Goal: Task Accomplishment & Management: Manage account settings

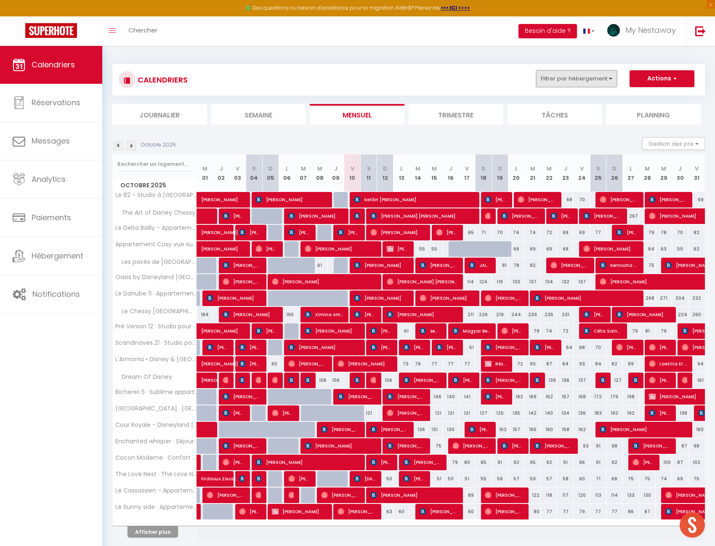
click at [607, 82] on button "Filtrer par hébergement" at bounding box center [576, 78] width 81 height 17
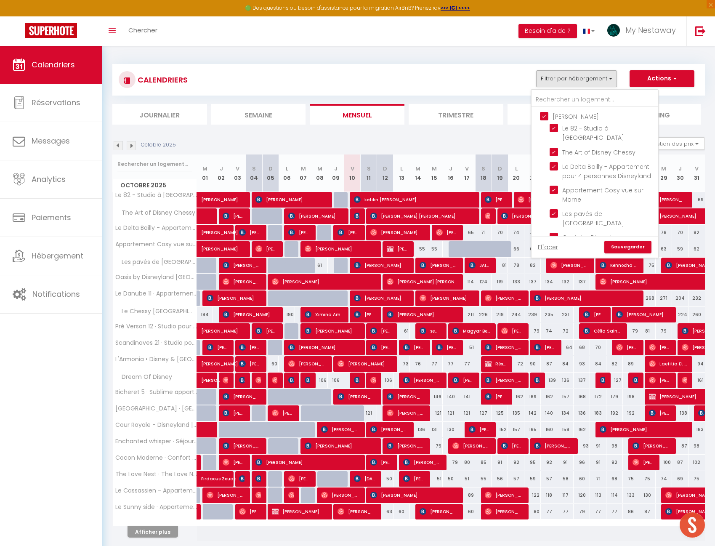
click at [586, 118] on input "[PERSON_NAME]" at bounding box center [603, 116] width 126 height 8
checkbox input "false"
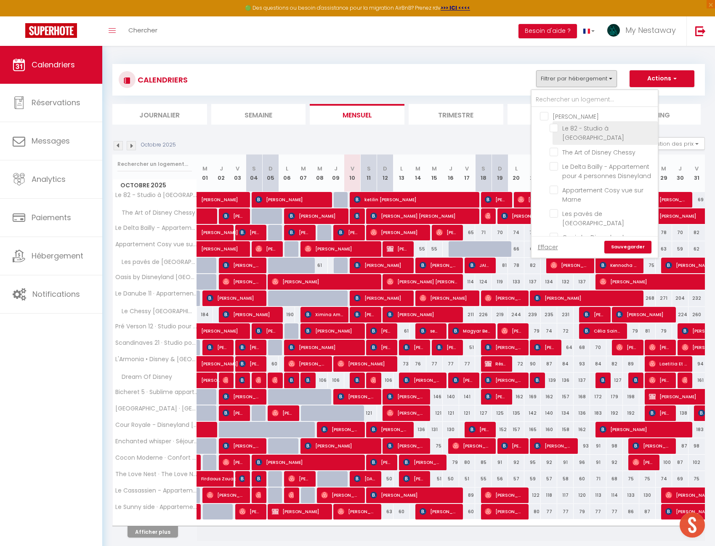
checkbox input "false"
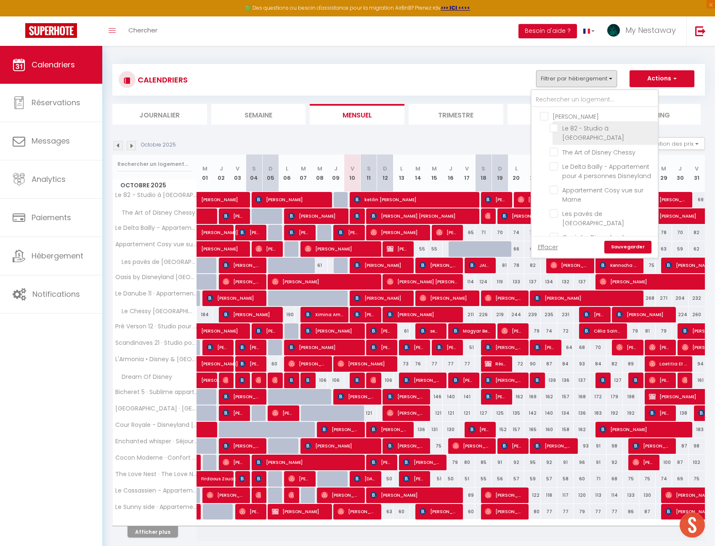
checkbox input "false"
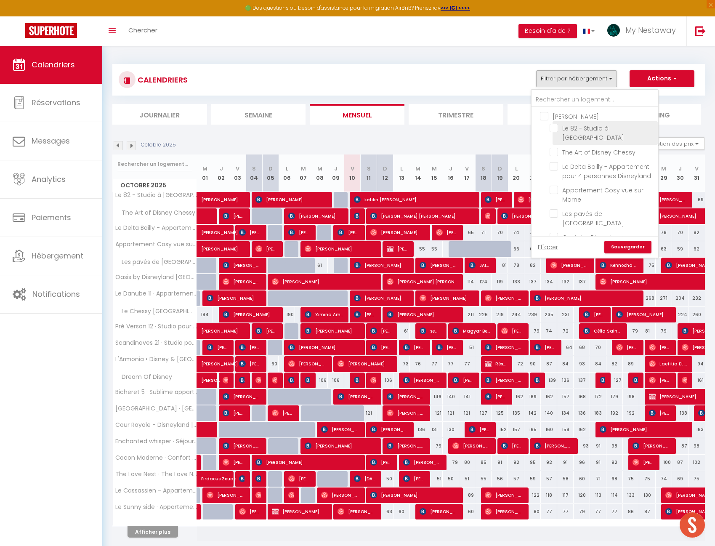
checkbox input "false"
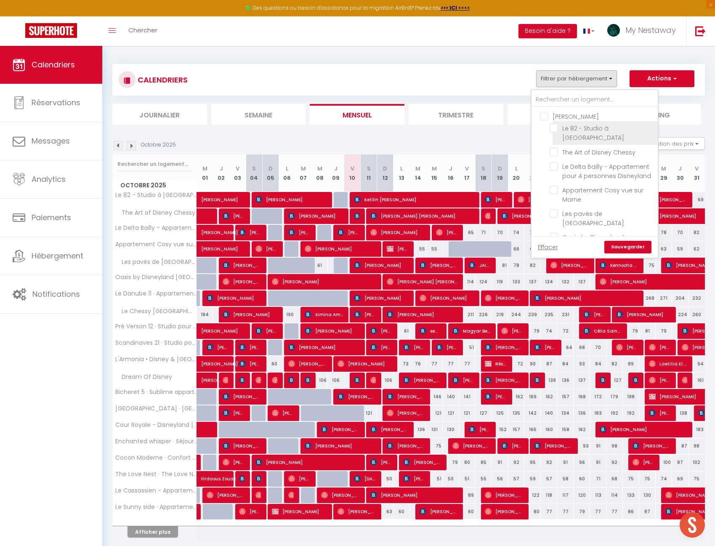
checkbox input "false"
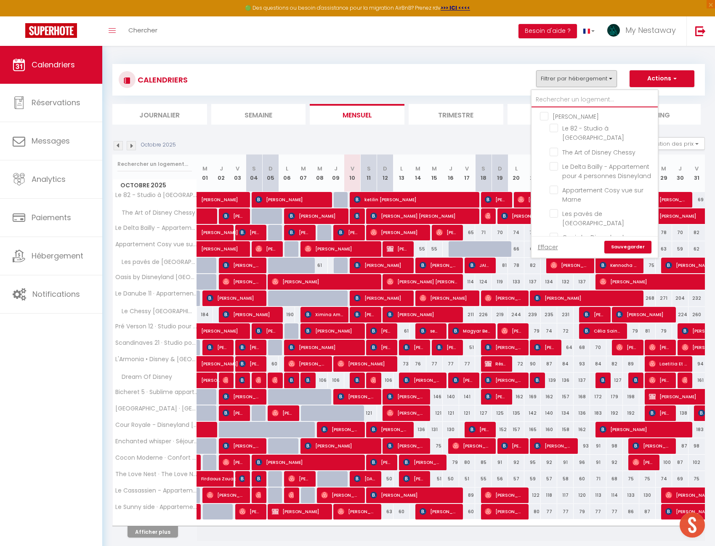
click at [564, 105] on input "text" at bounding box center [594, 99] width 126 height 15
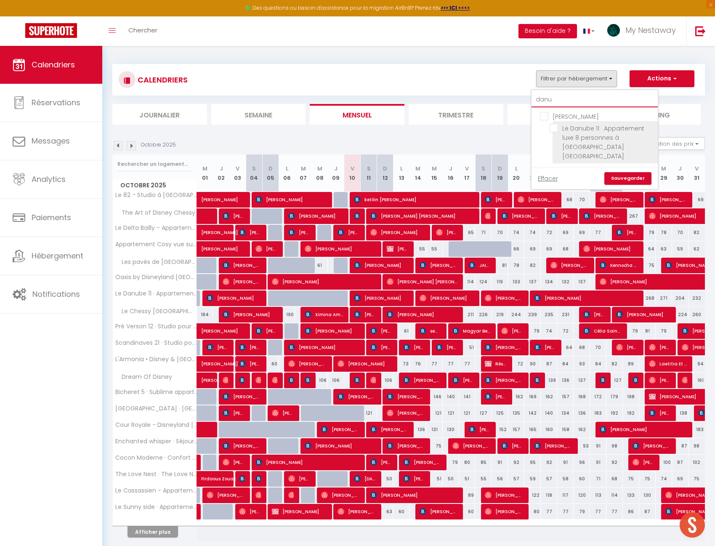
type input "danu"
click at [559, 122] on li "Le Danube 11 · Appartement luxe 8 personnes à [GEOGRAPHIC_DATA] [GEOGRAPHIC_DAT…" at bounding box center [605, 142] width 105 height 42
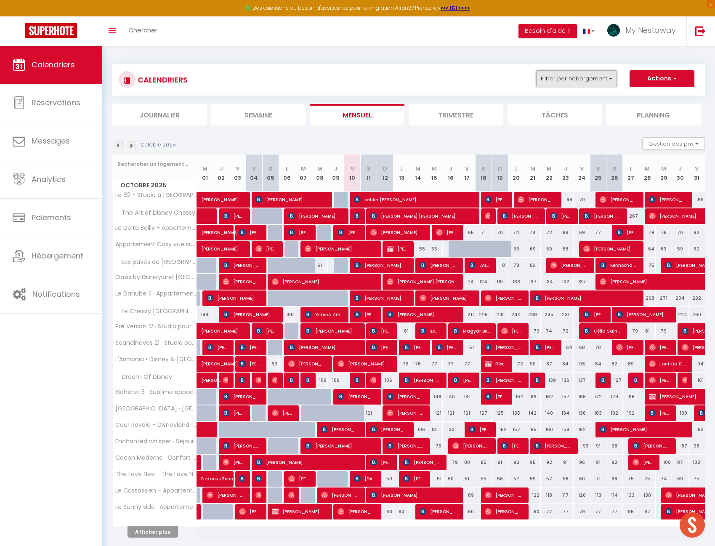
click at [590, 82] on button "Filtrer par hébergement" at bounding box center [576, 78] width 81 height 17
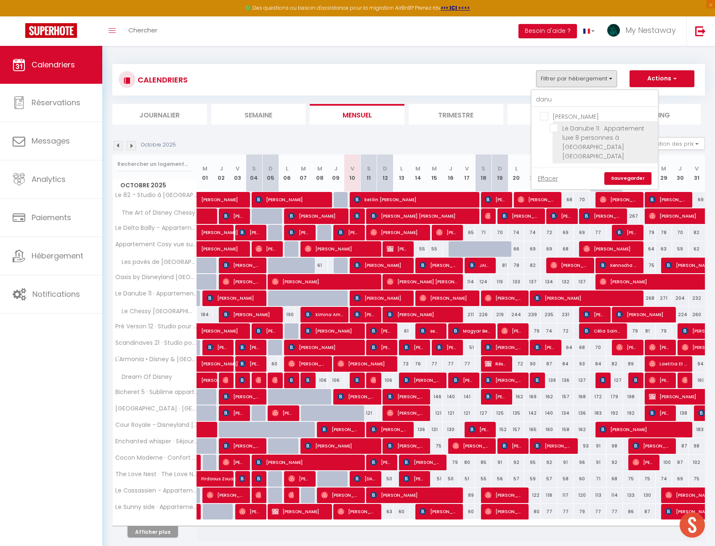
click at [557, 128] on input "Le Danube 11 · Appartement luxe 8 personnes à [GEOGRAPHIC_DATA] [GEOGRAPHIC_DAT…" at bounding box center [602, 128] width 105 height 8
checkbox input "true"
click at [622, 173] on link "Sauvegarder" at bounding box center [627, 178] width 47 height 13
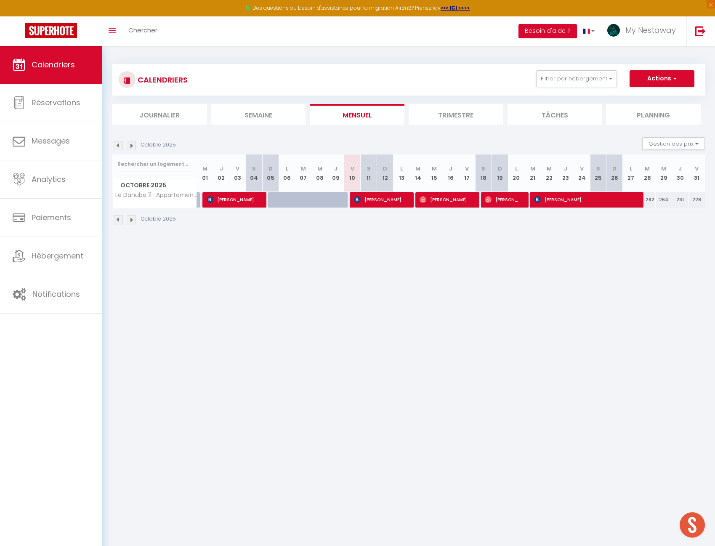
click at [453, 111] on li "Trimestre" at bounding box center [456, 114] width 95 height 21
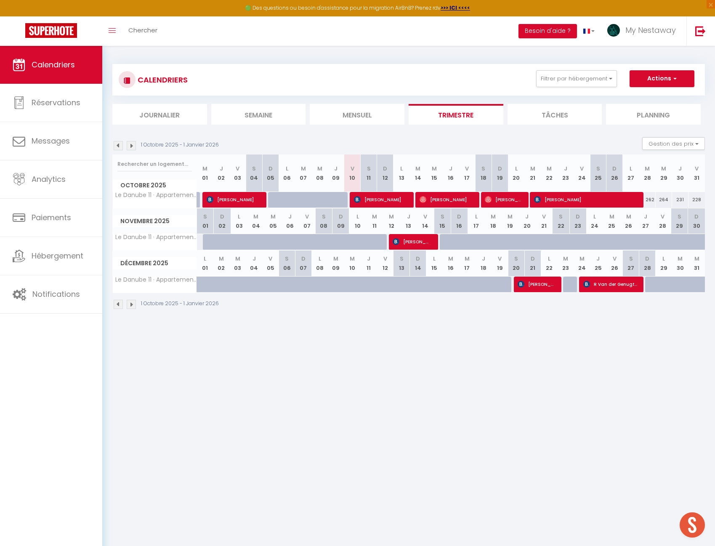
click at [133, 144] on img at bounding box center [131, 145] width 9 height 9
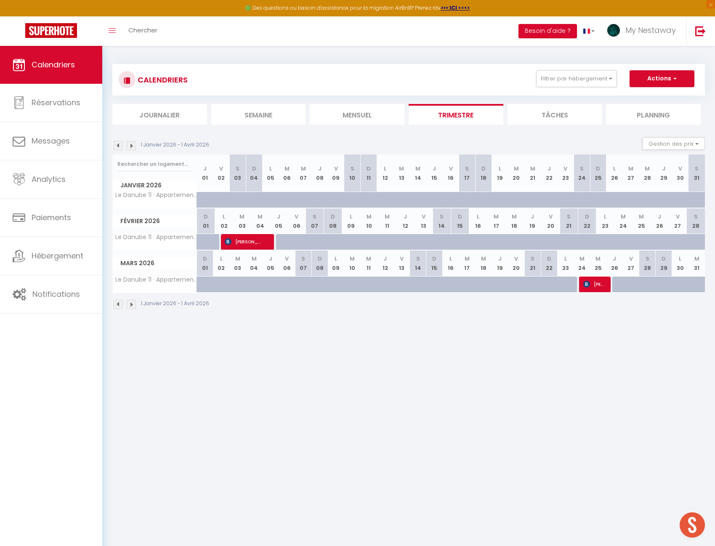
click at [133, 144] on img at bounding box center [131, 145] width 9 height 9
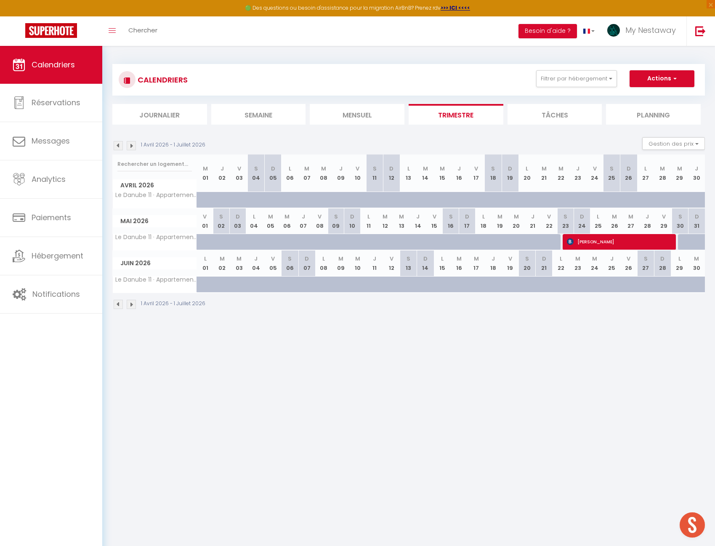
click at [133, 144] on img at bounding box center [131, 145] width 9 height 9
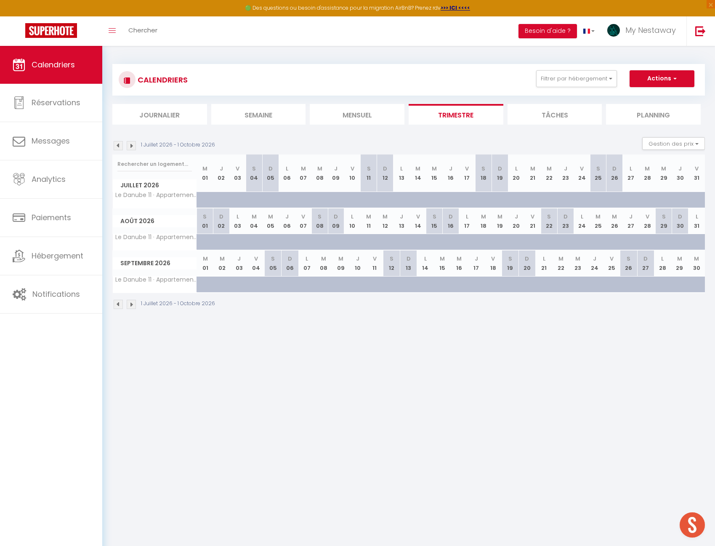
click at [133, 144] on img at bounding box center [131, 145] width 9 height 9
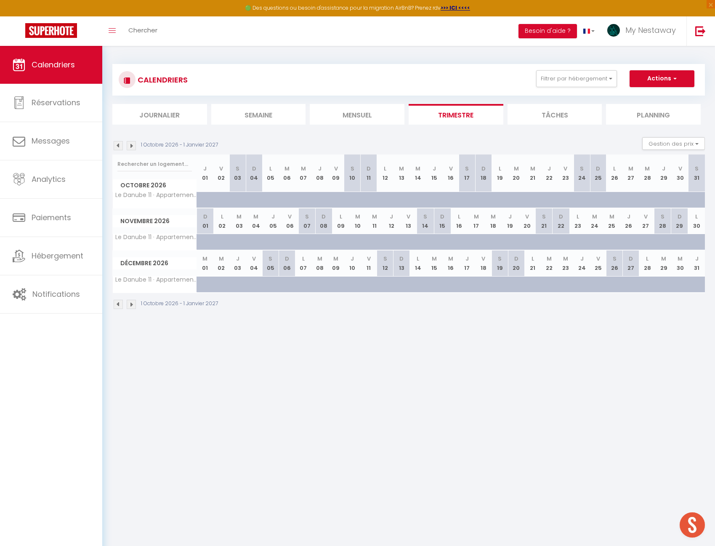
click at [133, 144] on img at bounding box center [131, 145] width 9 height 9
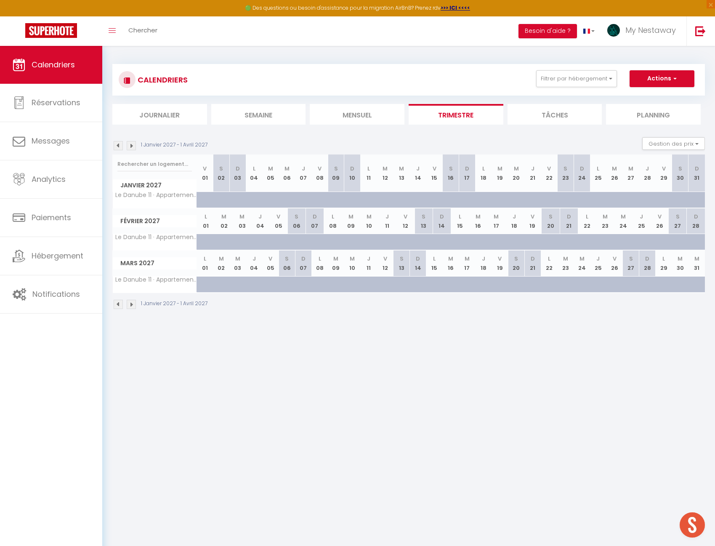
click at [133, 144] on img at bounding box center [131, 145] width 9 height 9
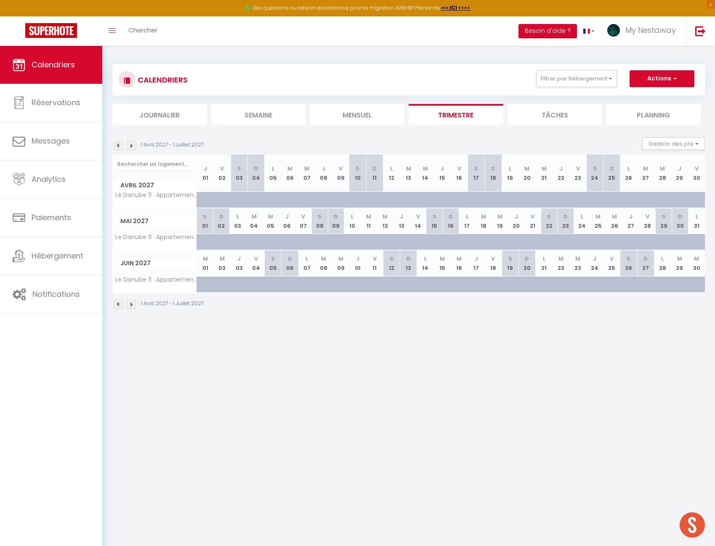
click at [133, 144] on img at bounding box center [131, 145] width 9 height 9
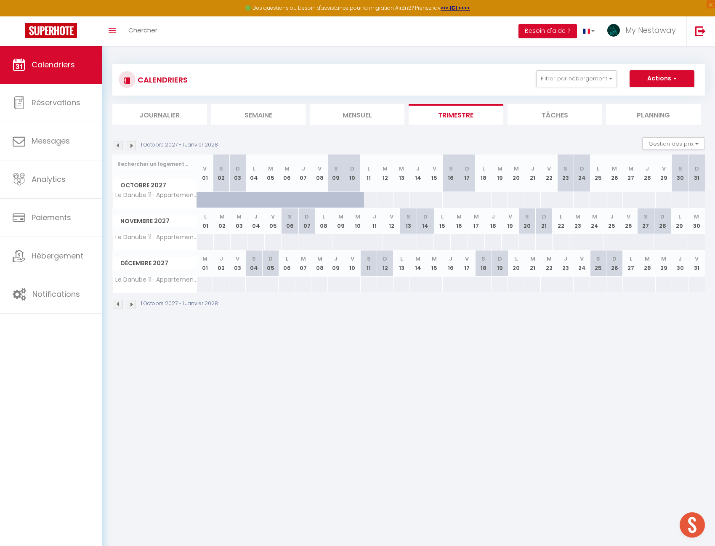
click at [133, 144] on img at bounding box center [131, 145] width 9 height 9
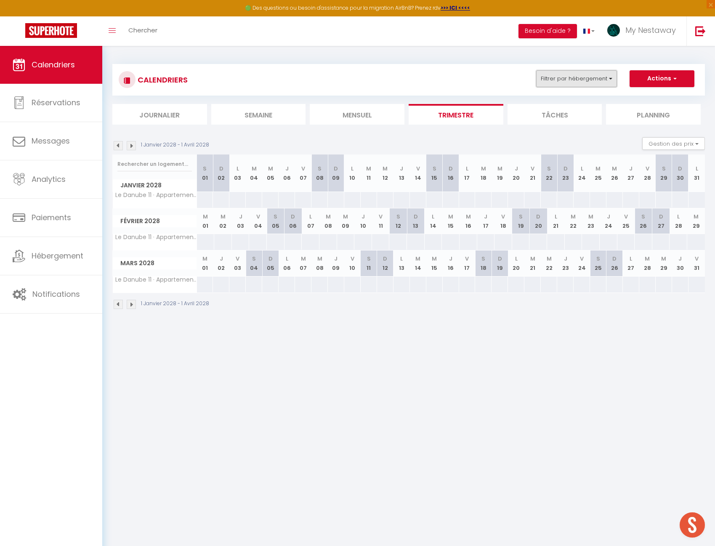
click at [574, 86] on button "Filtrer par hébergement" at bounding box center [576, 78] width 81 height 17
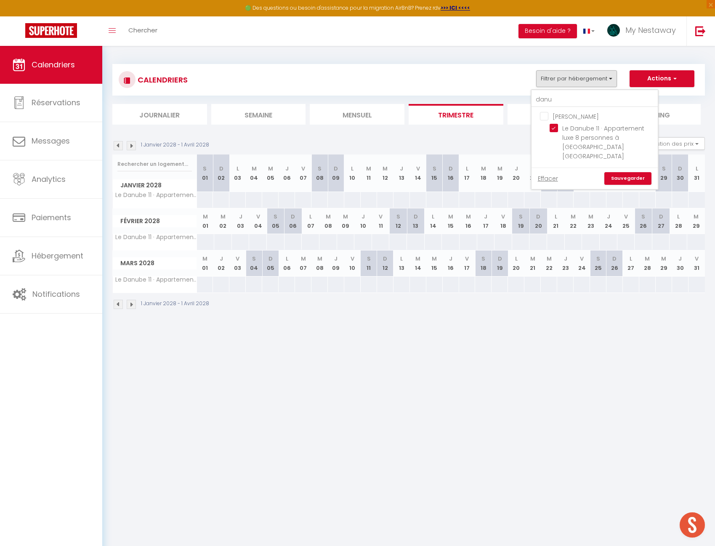
click at [564, 114] on input "[PERSON_NAME]" at bounding box center [603, 116] width 126 height 8
checkbox input "true"
click at [622, 172] on link "Sauvegarder" at bounding box center [627, 178] width 47 height 13
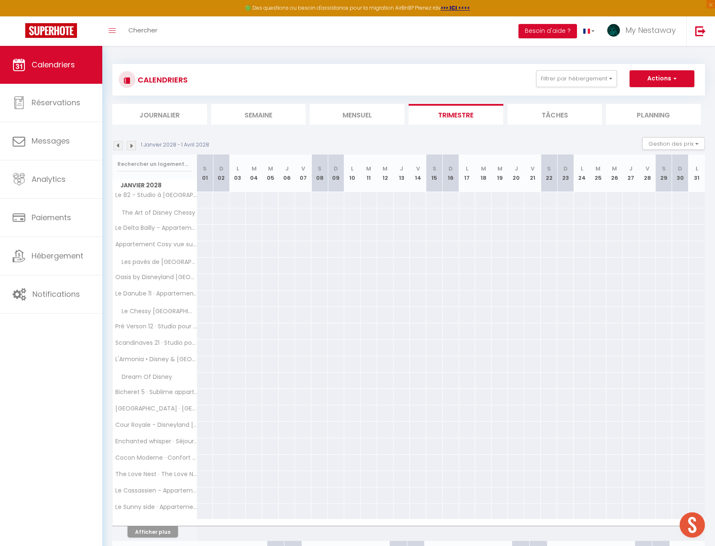
click at [112, 139] on div "1 Janvier 2028 - 1 Avril 2028 Gestion des prix Nb Nuits minimum Règles Disponib…" at bounding box center [408, 145] width 592 height 17
click at [116, 146] on img at bounding box center [118, 145] width 9 height 9
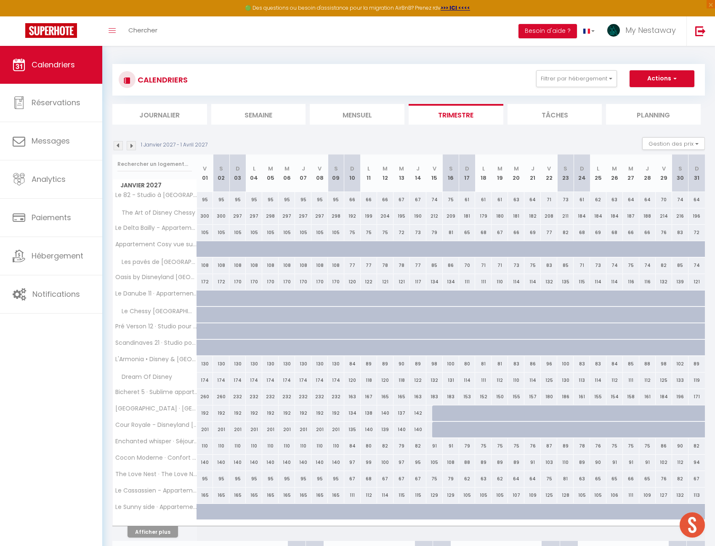
click at [117, 146] on img at bounding box center [118, 145] width 9 height 9
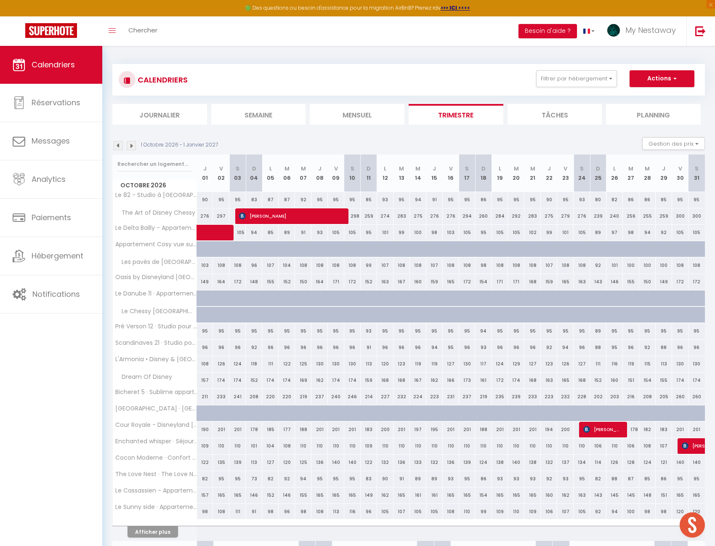
click at [117, 146] on img at bounding box center [118, 145] width 9 height 9
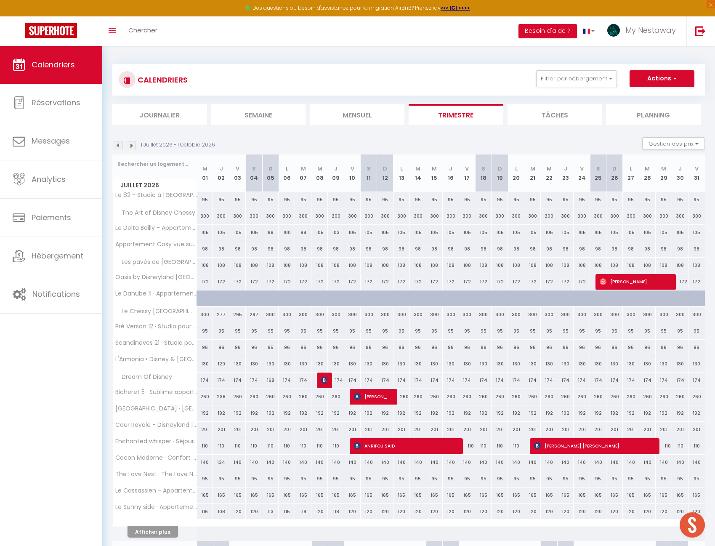
click at [324, 109] on li "Mensuel" at bounding box center [357, 114] width 95 height 21
